Goal: Book appointment/travel/reservation

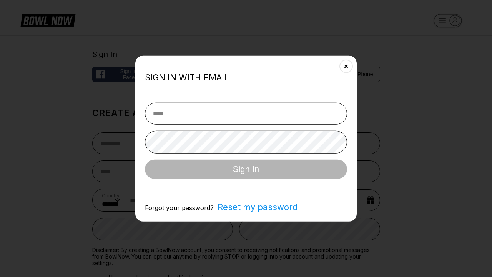
select select "**"
type input "**********"
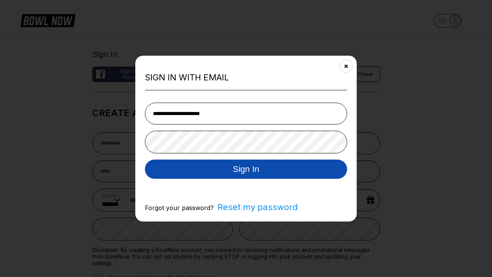
click at [246, 169] on button "Sign In" at bounding box center [246, 168] width 202 height 19
